Goal: Information Seeking & Learning: Check status

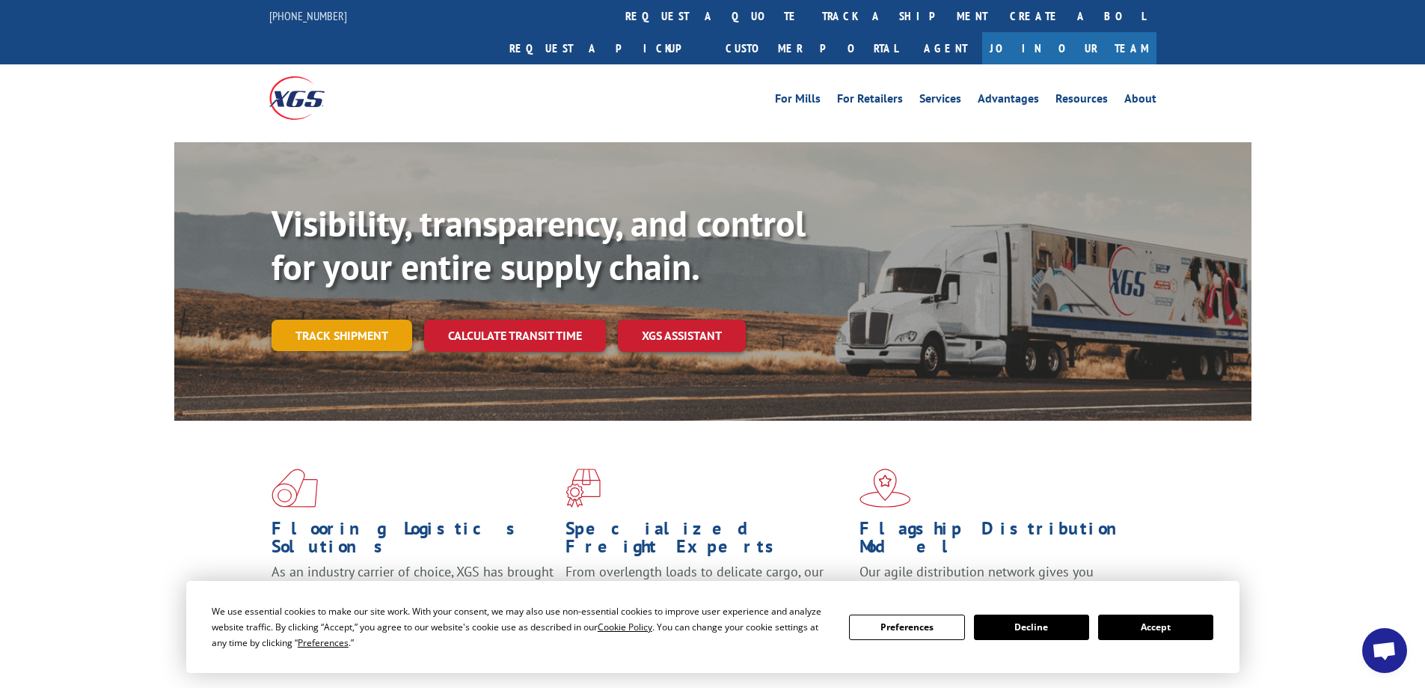
click at [385, 320] on link "Track shipment" at bounding box center [342, 335] width 141 height 31
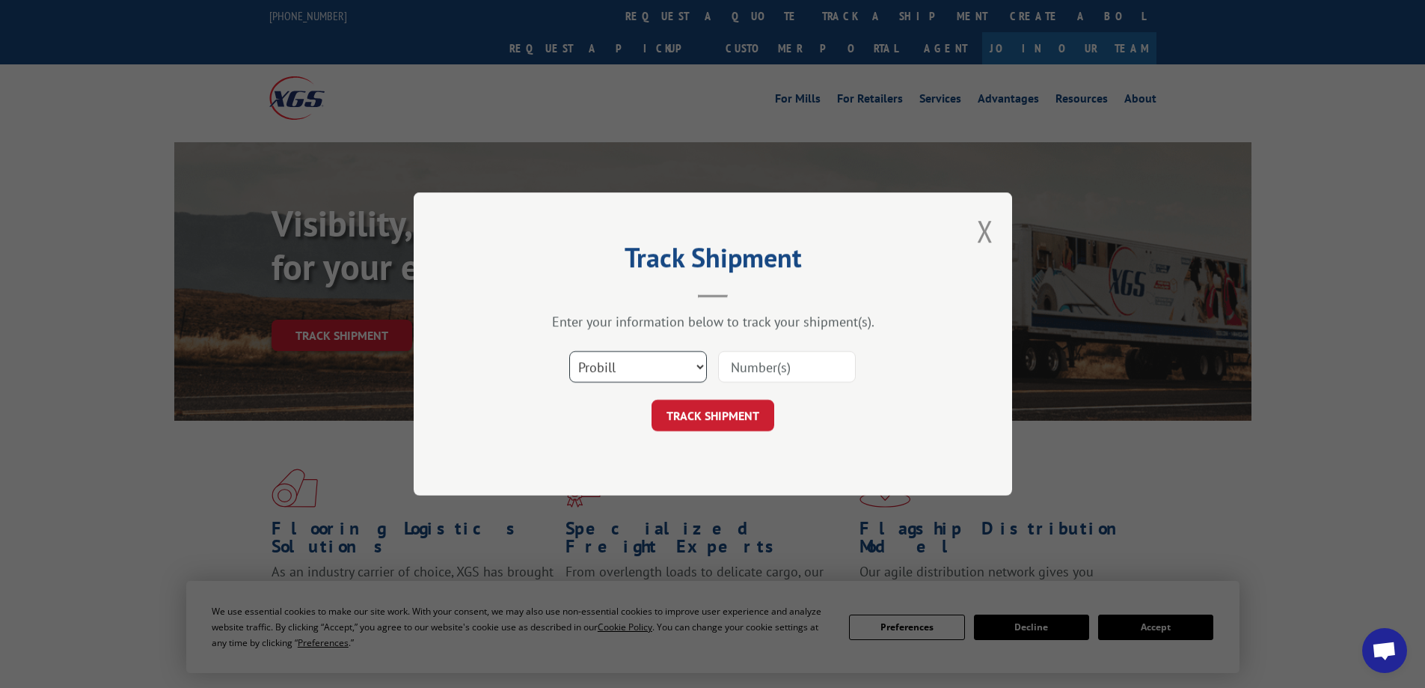
click at [704, 373] on select "Select category... Probill BOL PO" at bounding box center [638, 366] width 138 height 31
select select "bol"
click at [569, 351] on select "Select category... Probill BOL PO" at bounding box center [638, 366] width 138 height 31
click at [761, 366] on input at bounding box center [787, 366] width 138 height 31
type input "17638158"
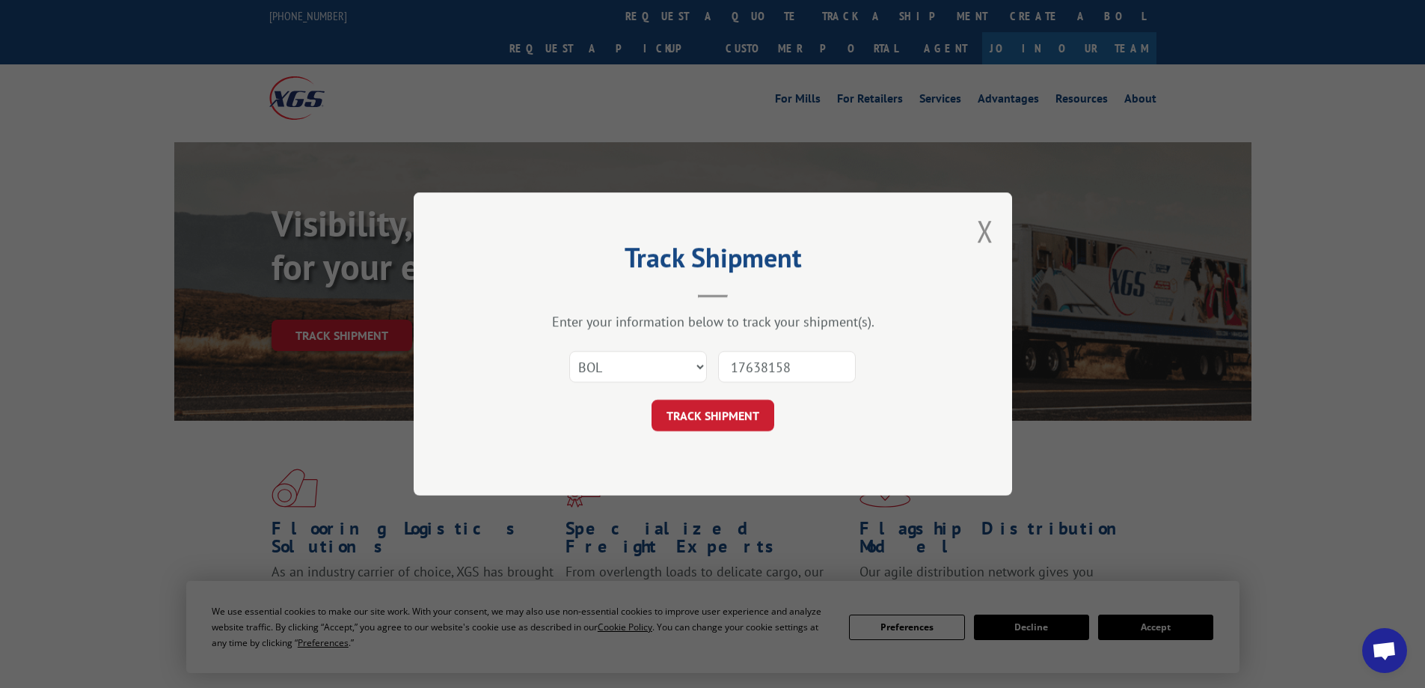
click button "TRACK SHIPMENT" at bounding box center [713, 415] width 123 height 31
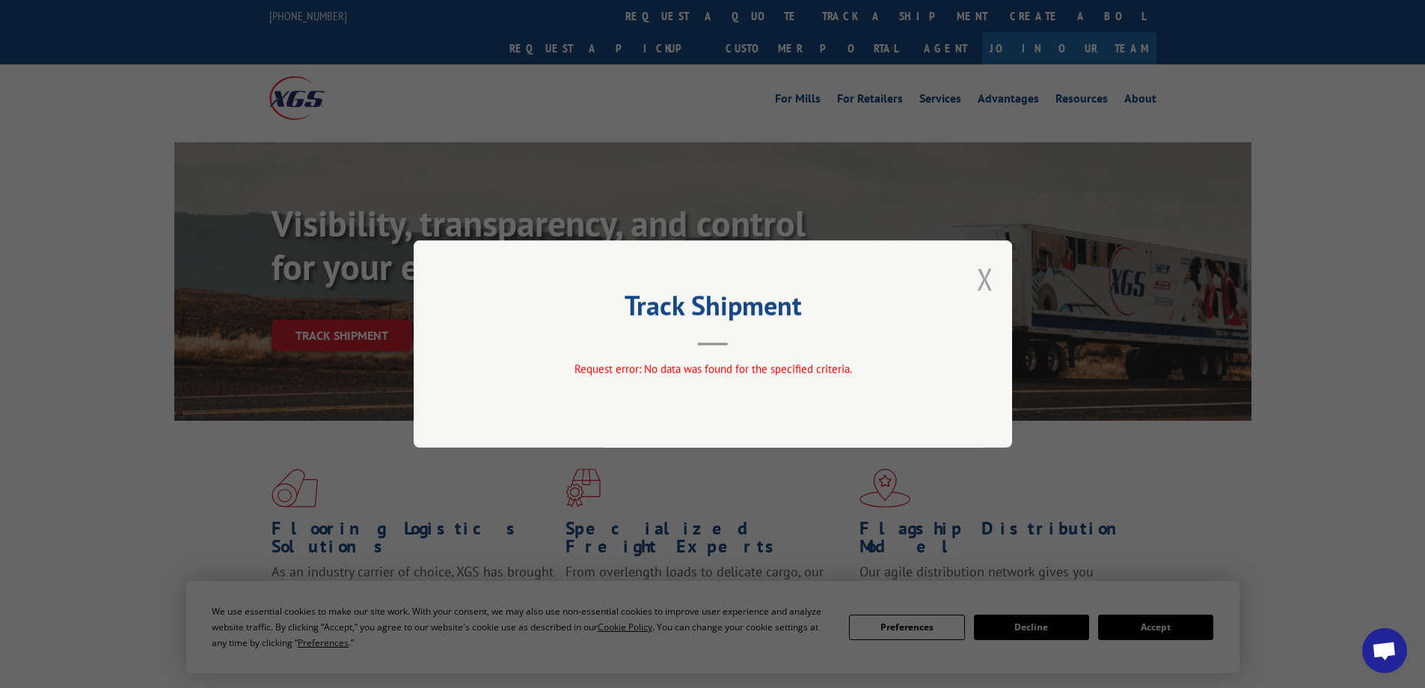
click at [982, 275] on button "Close modal" at bounding box center [985, 279] width 16 height 40
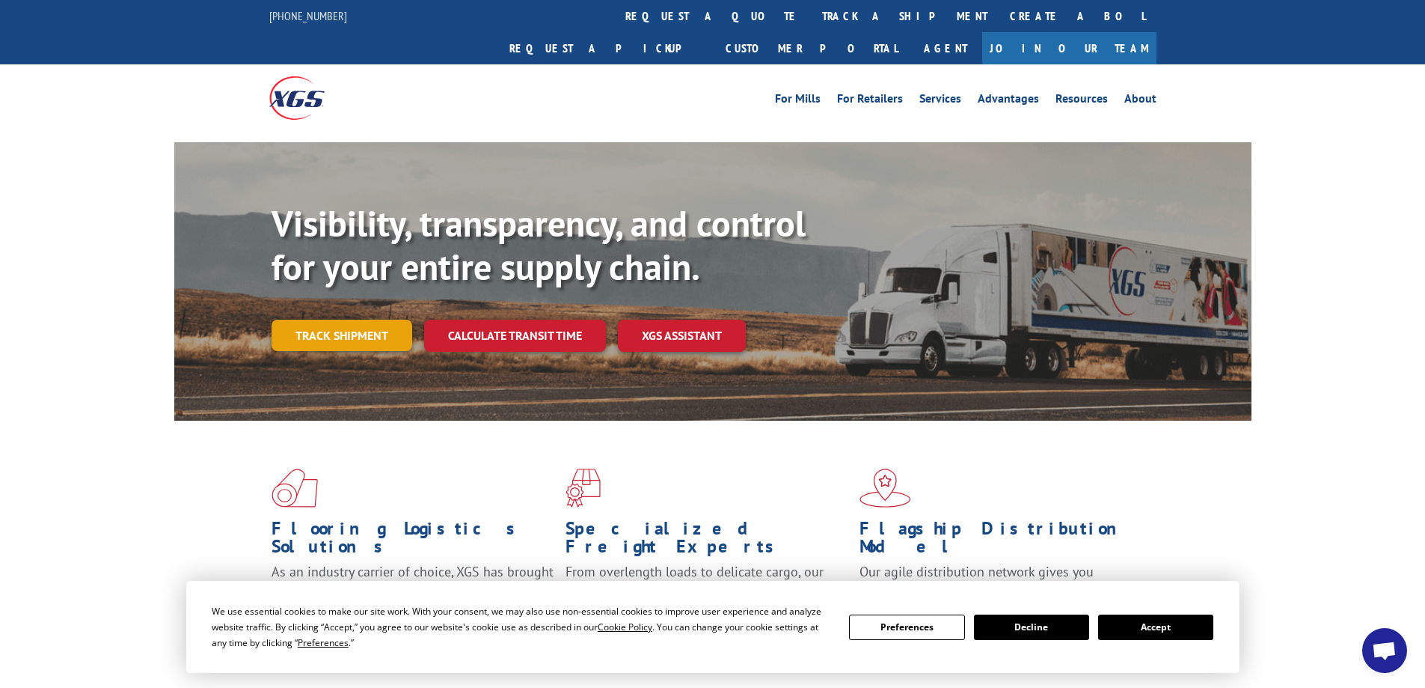
click at [359, 320] on link "Track shipment" at bounding box center [342, 335] width 141 height 31
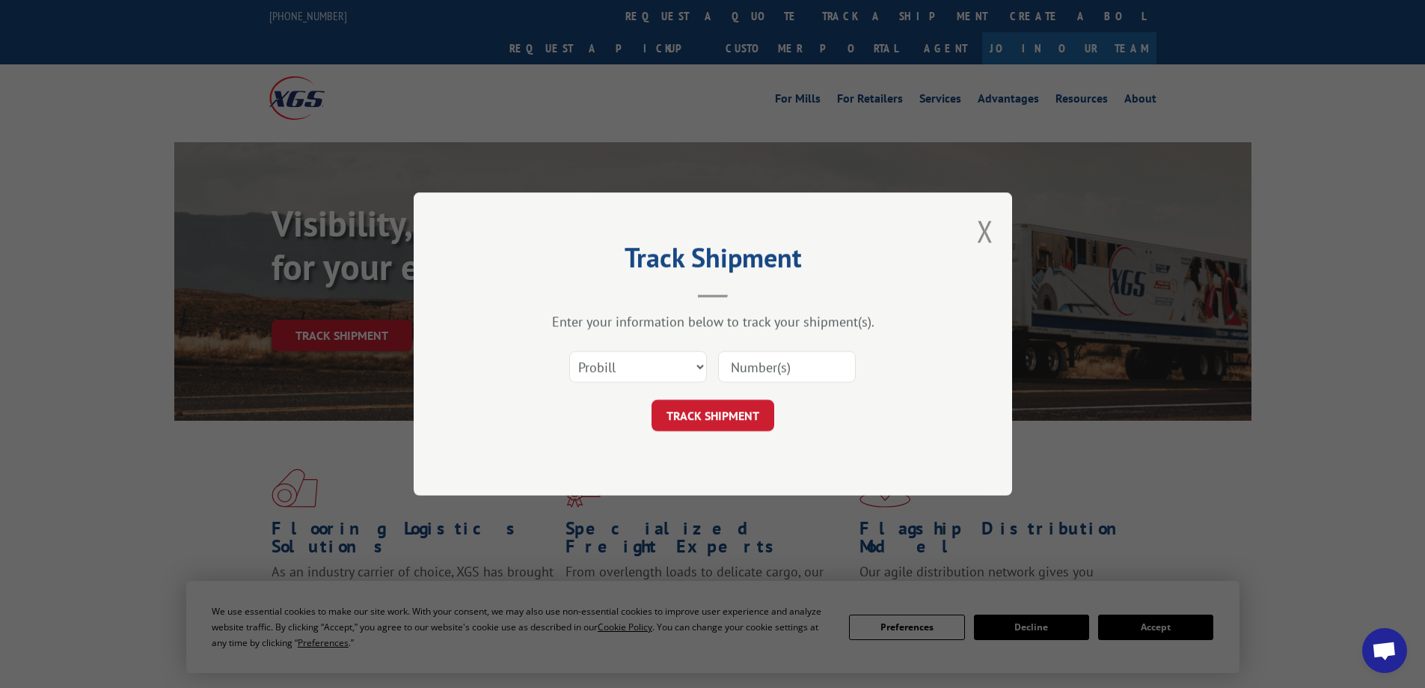
click at [767, 372] on input at bounding box center [787, 366] width 138 height 31
type input "17638158"
click button "TRACK SHIPMENT" at bounding box center [713, 415] width 123 height 31
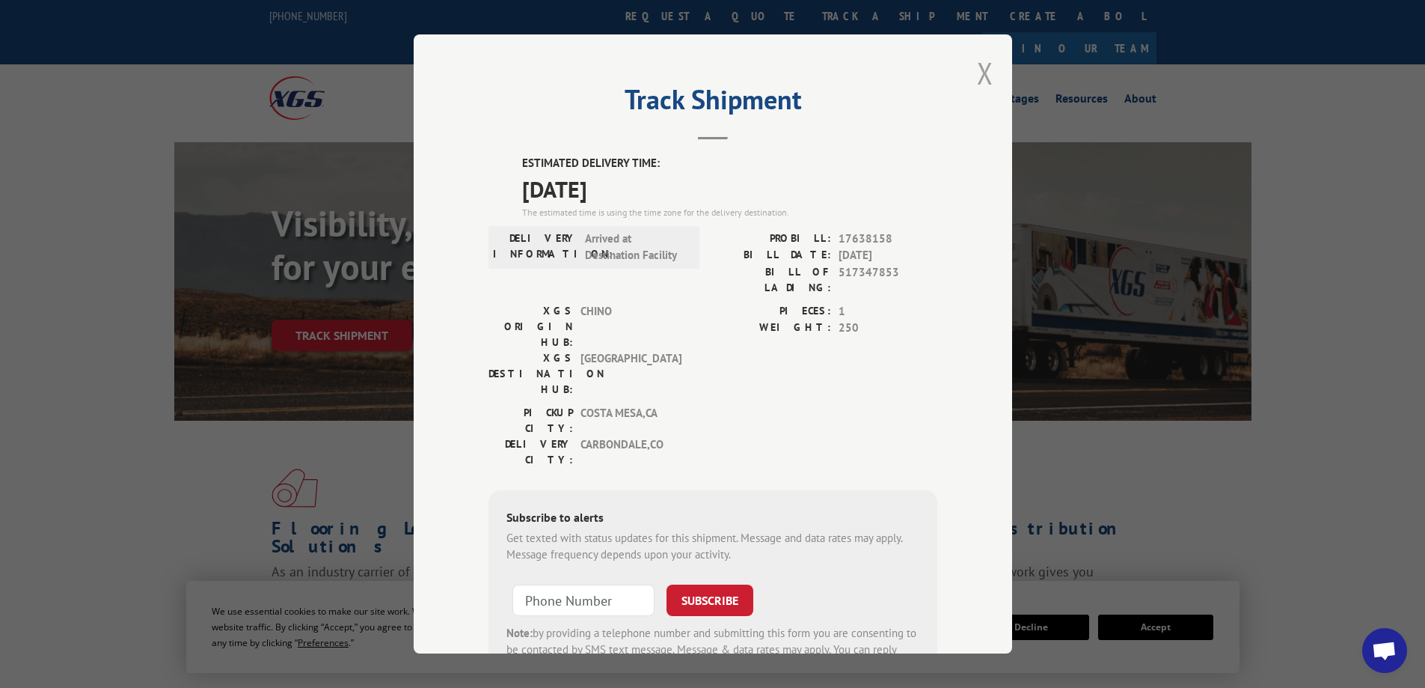
drag, startPoint x: 842, startPoint y: 56, endPoint x: 976, endPoint y: 72, distance: 134.9
click at [824, 114] on div "Track Shipment ESTIMATED DELIVERY TIME: [DATE] The estimated time is using the …" at bounding box center [713, 343] width 599 height 619
click at [977, 72] on button "Close modal" at bounding box center [985, 73] width 16 height 40
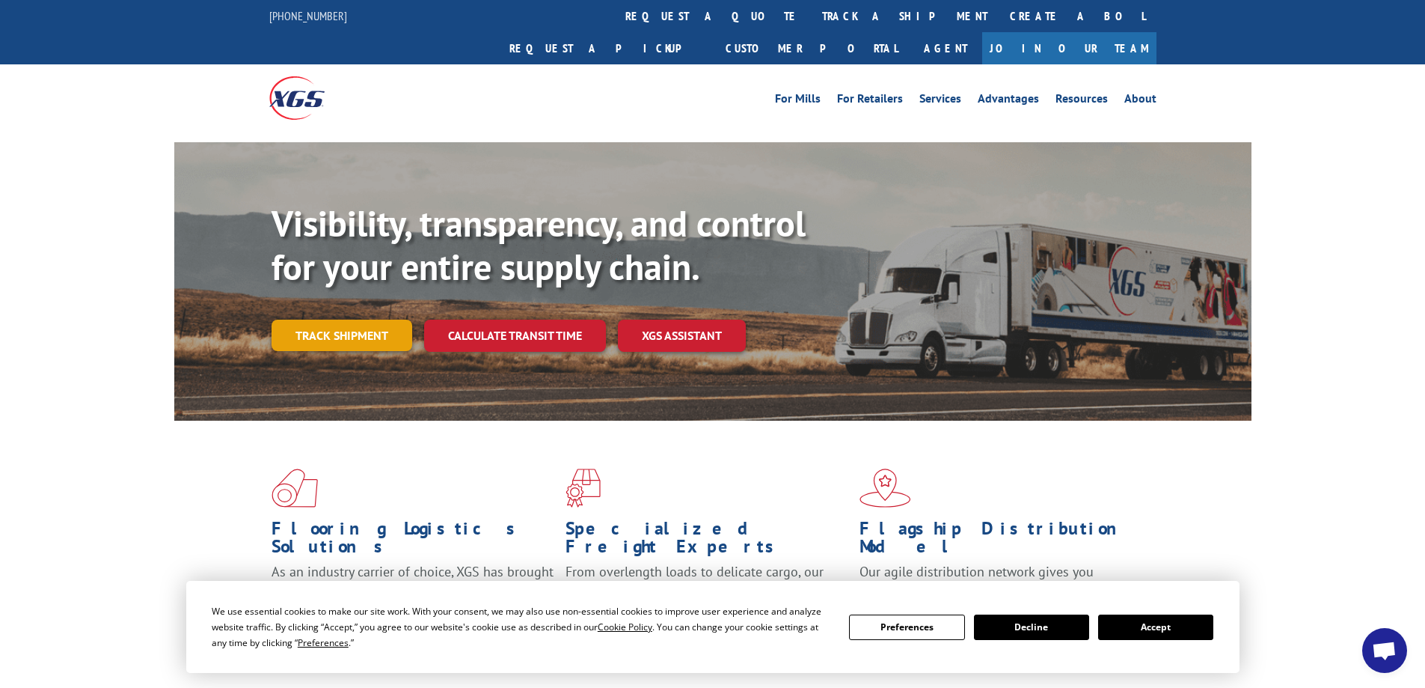
click at [310, 320] on link "Track shipment" at bounding box center [342, 335] width 141 height 31
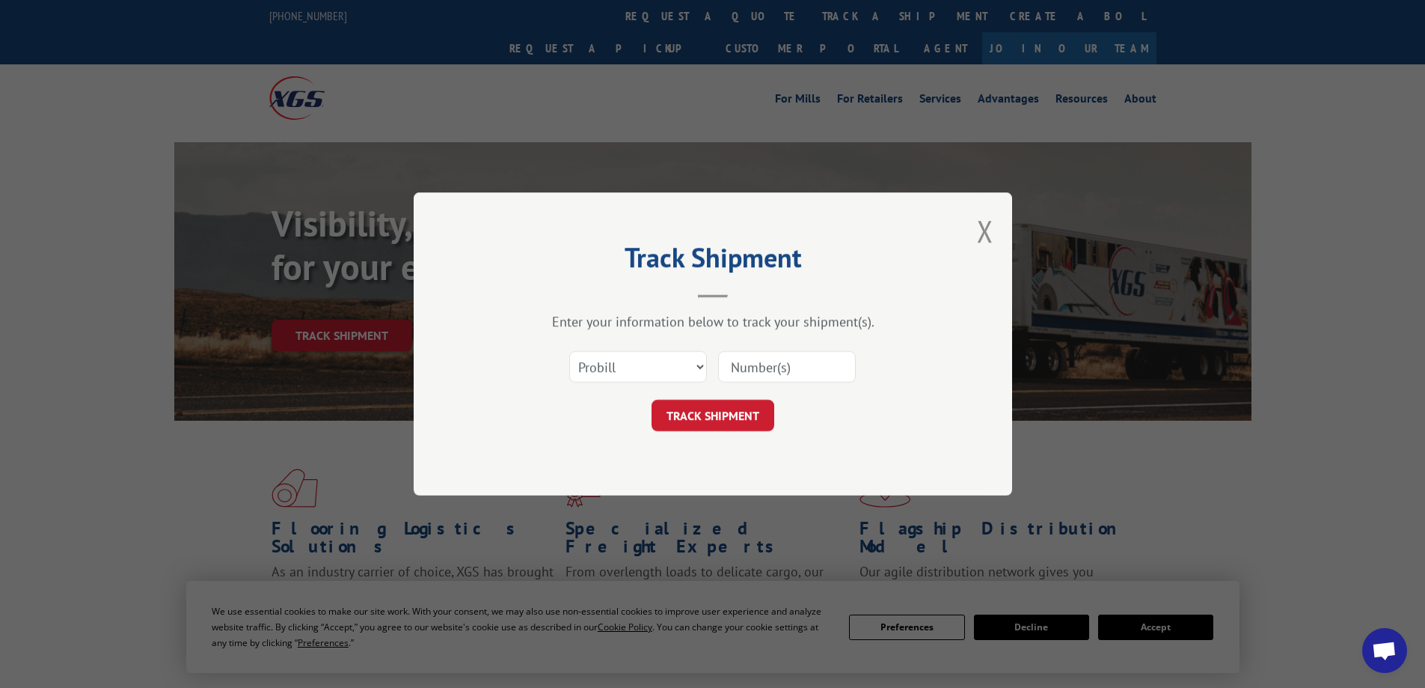
click at [765, 373] on input at bounding box center [787, 366] width 138 height 31
type input "17638158"
click at [738, 418] on button "TRACK SHIPMENT" at bounding box center [713, 415] width 123 height 31
